Goal: Obtain resource: Obtain resource

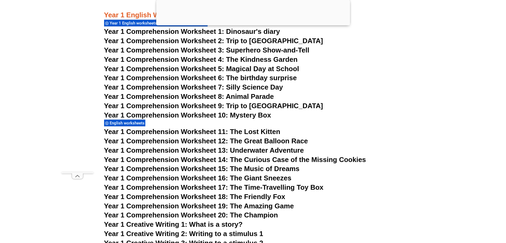
scroll to position [614, 0]
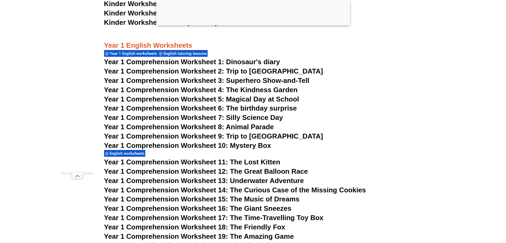
click at [233, 148] on span "Year 1 Comprehension Worksheet 10: Mystery Box" at bounding box center [187, 145] width 167 height 8
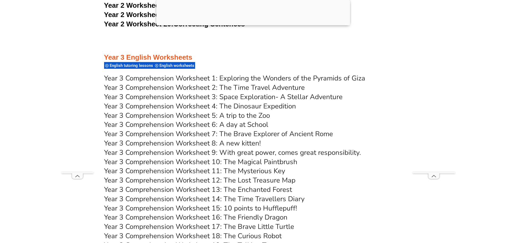
scroll to position [1615, 0]
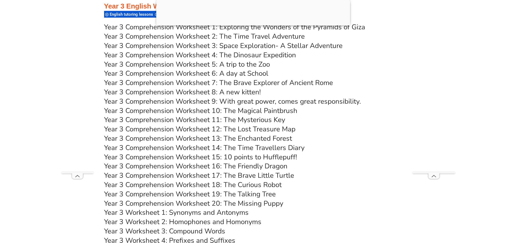
click at [231, 92] on link "Year 3 Comprehension Worksheet 8: A new kitten!" at bounding box center [182, 91] width 157 height 9
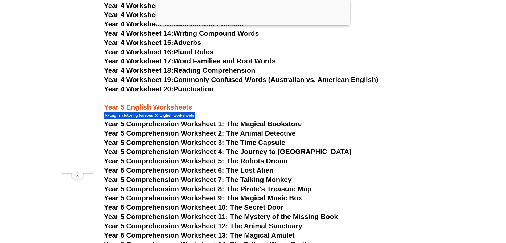
scroll to position [2308, 0]
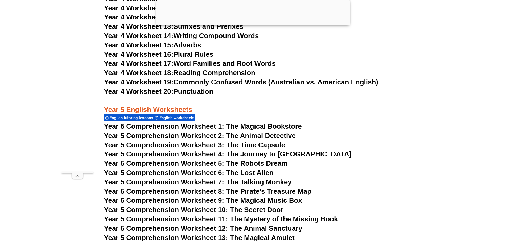
click at [236, 153] on span "Year 5 Comprehension Worksheet 4: The Journey to Atlantis" at bounding box center [227, 154] width 247 height 8
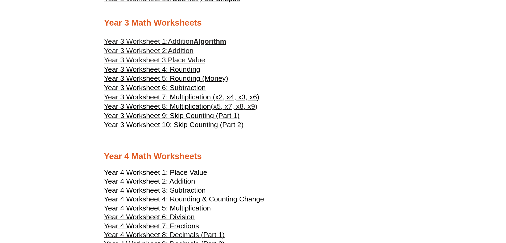
scroll to position [589, 0]
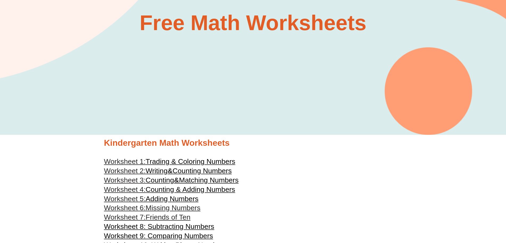
scroll to position [90, 0]
